Goal: Navigation & Orientation: Find specific page/section

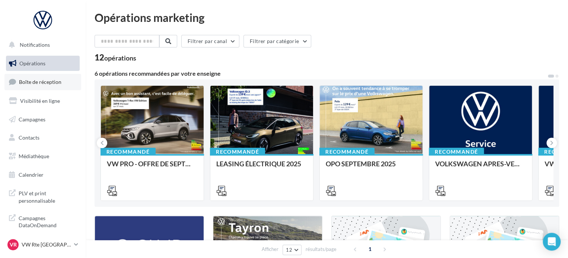
click at [49, 75] on link "Boîte de réception" at bounding box center [42, 82] width 77 height 16
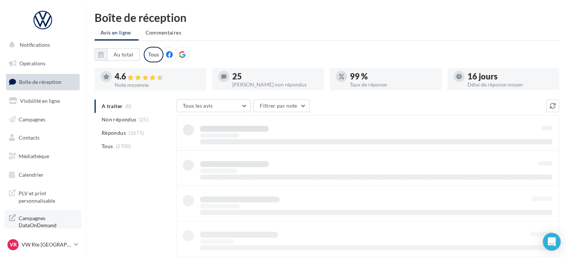
scroll to position [6, 0]
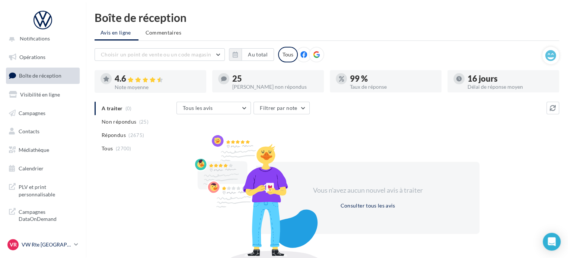
click at [61, 241] on div "VR VW Rte Espagne vw-kear-31100" at bounding box center [39, 245] width 64 height 11
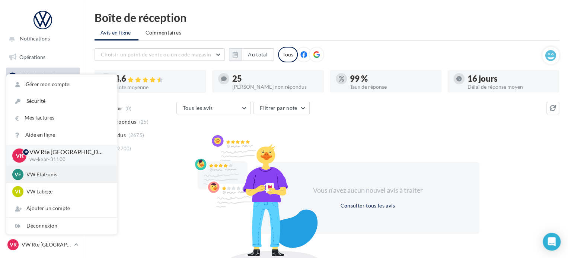
click at [51, 179] on div "VE VW Etat-unis vw-kear-31201" at bounding box center [61, 174] width 99 height 11
